Goal: Information Seeking & Learning: Learn about a topic

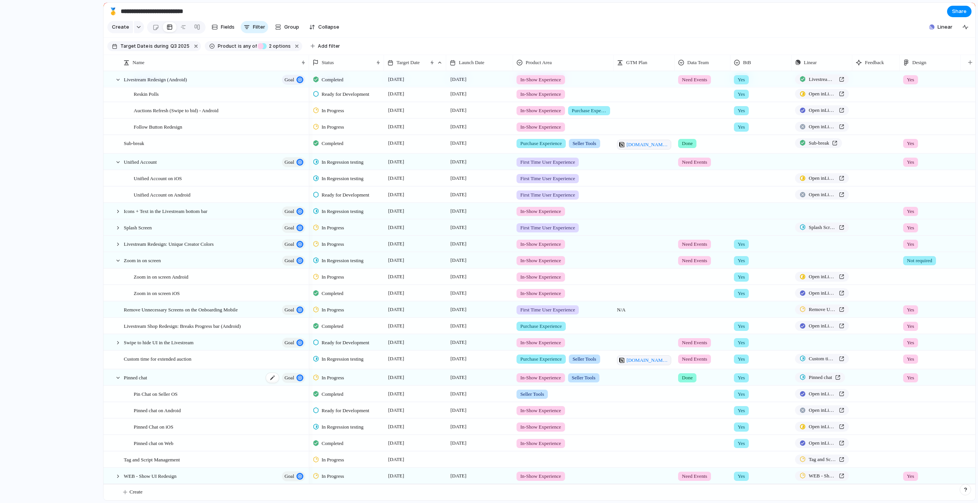
scroll to position [312, 0]
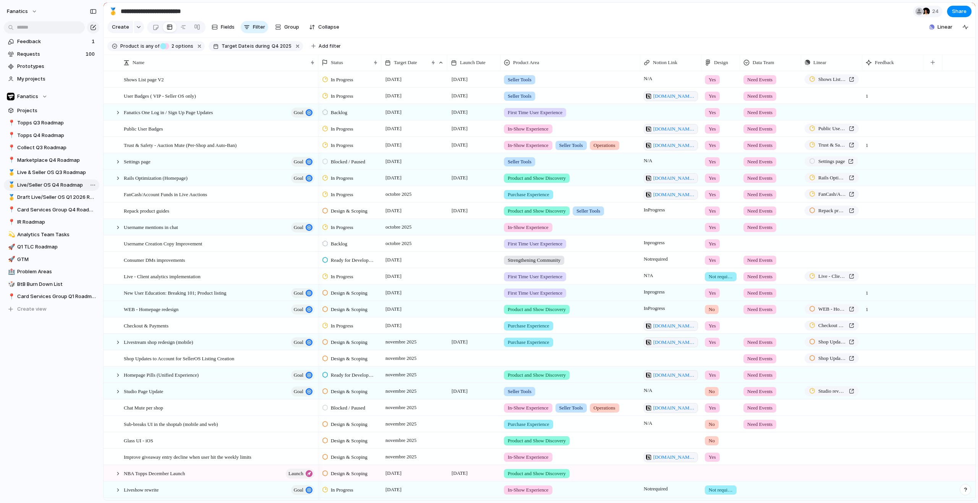
click at [70, 183] on span "Live/Seller OS Q4 Roadmap" at bounding box center [56, 185] width 79 height 8
click at [286, 33] on button "Group" at bounding box center [287, 27] width 32 height 12
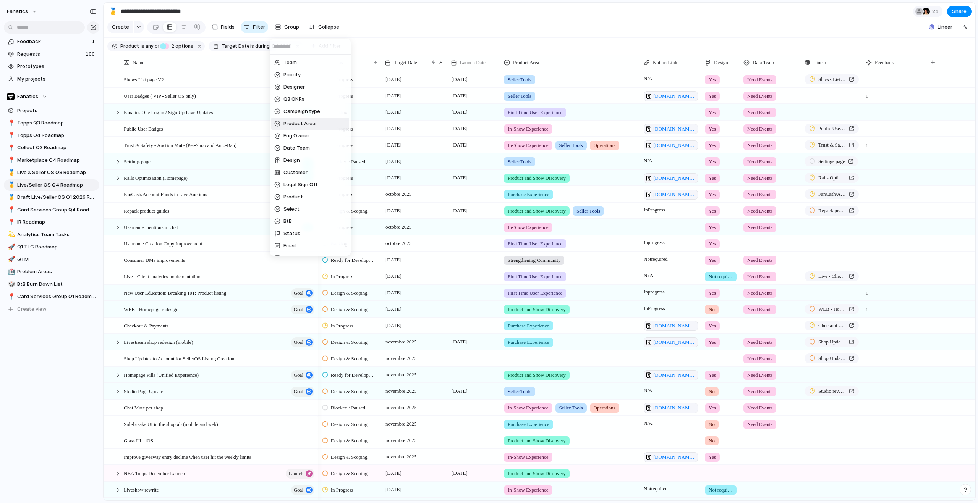
click at [304, 125] on span "Product Area" at bounding box center [299, 124] width 32 height 8
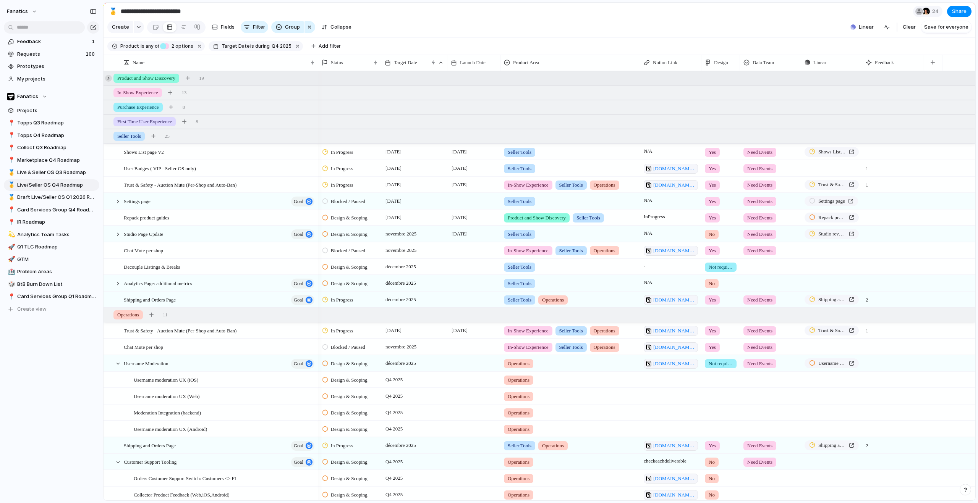
click at [107, 82] on div at bounding box center [108, 78] width 7 height 7
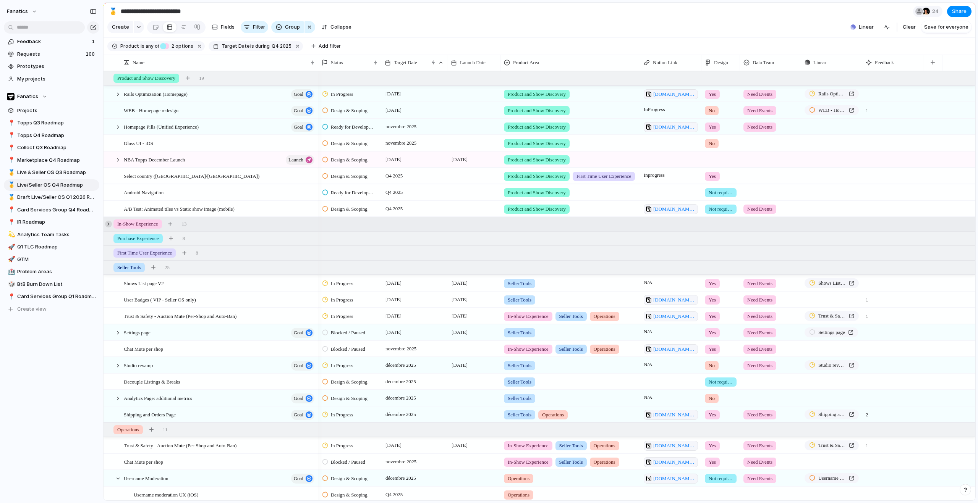
click at [109, 228] on div at bounding box center [108, 224] width 7 height 7
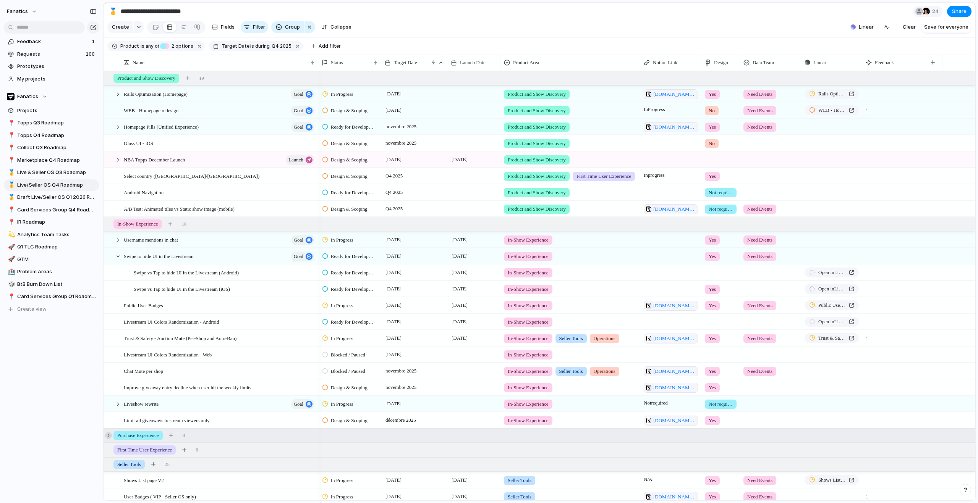
click at [109, 438] on div at bounding box center [108, 435] width 7 height 7
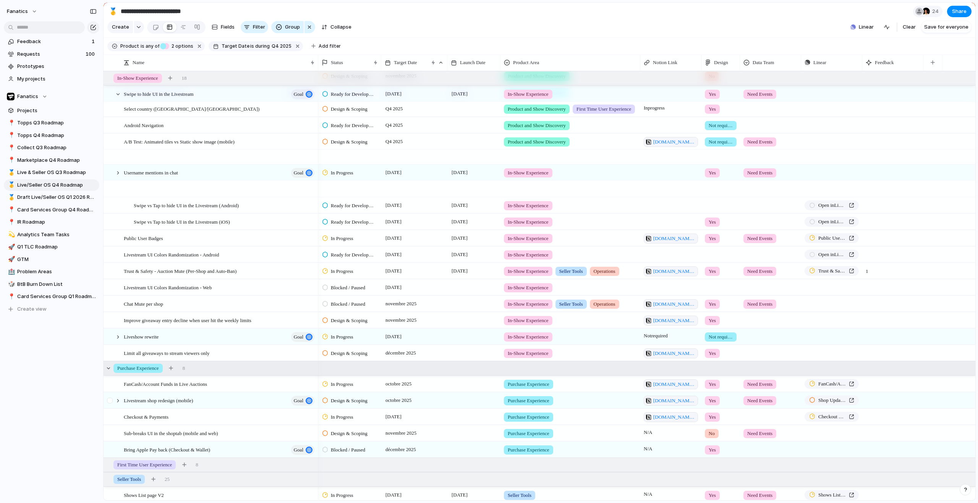
scroll to position [225, 0]
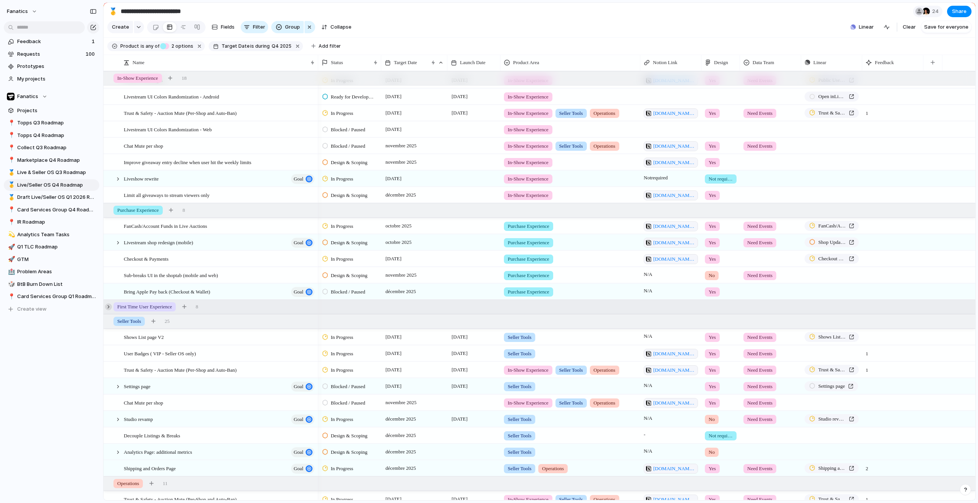
click at [107, 311] on div at bounding box center [108, 307] width 7 height 7
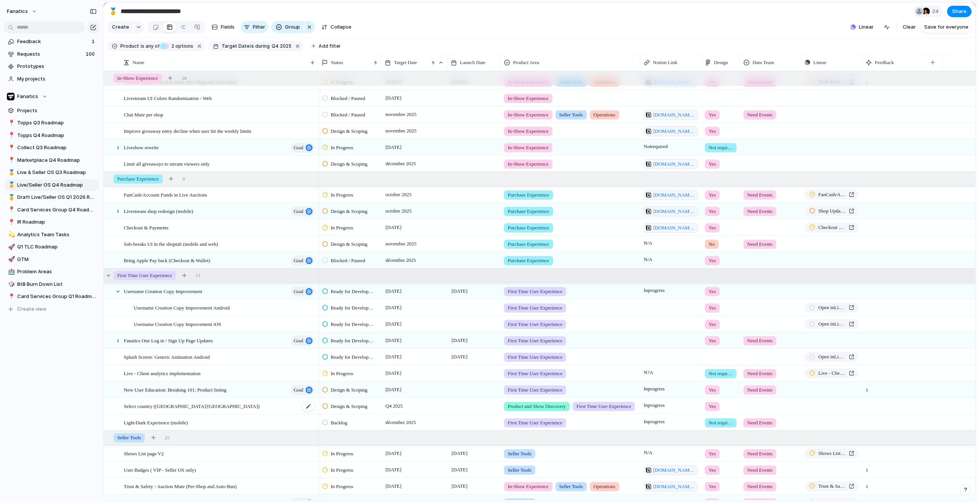
scroll to position [257, 0]
click at [825, 361] on span "Open in Linear" at bounding box center [832, 357] width 28 height 8
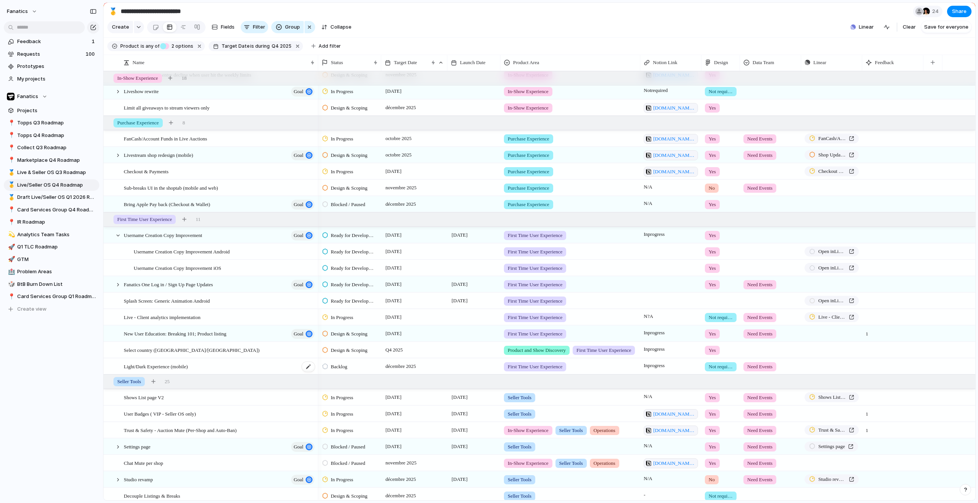
scroll to position [313, 0]
